Goal: Find specific page/section

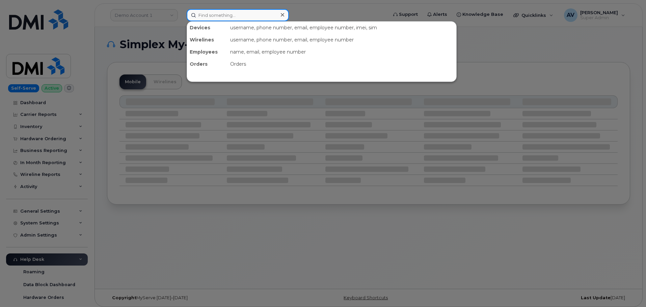
click at [245, 15] on input at bounding box center [238, 15] width 102 height 12
paste input "2133796695"
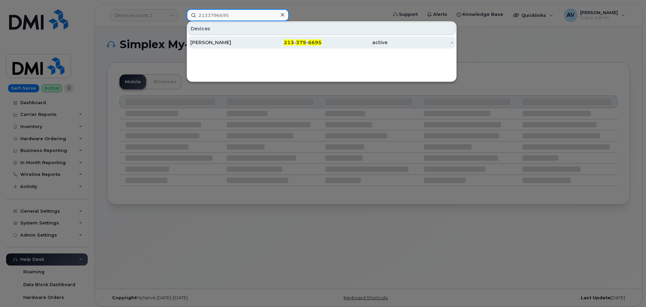
type input "2133796695"
click at [252, 42] on div "[PERSON_NAME]" at bounding box center [223, 42] width 66 height 7
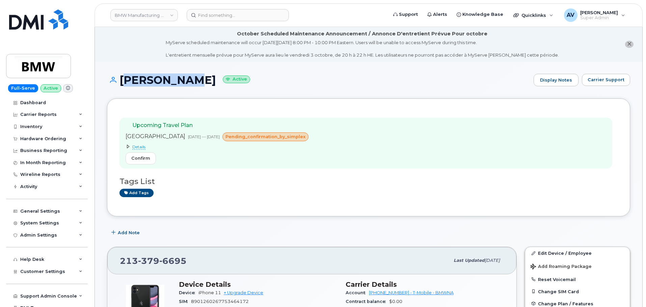
drag, startPoint x: 120, startPoint y: 75, endPoint x: 181, endPoint y: 76, distance: 61.1
click at [181, 76] on h1 "John Stady Active" at bounding box center [318, 80] width 423 height 12
copy h1 "[PERSON_NAME]"
